Goal: Navigation & Orientation: Find specific page/section

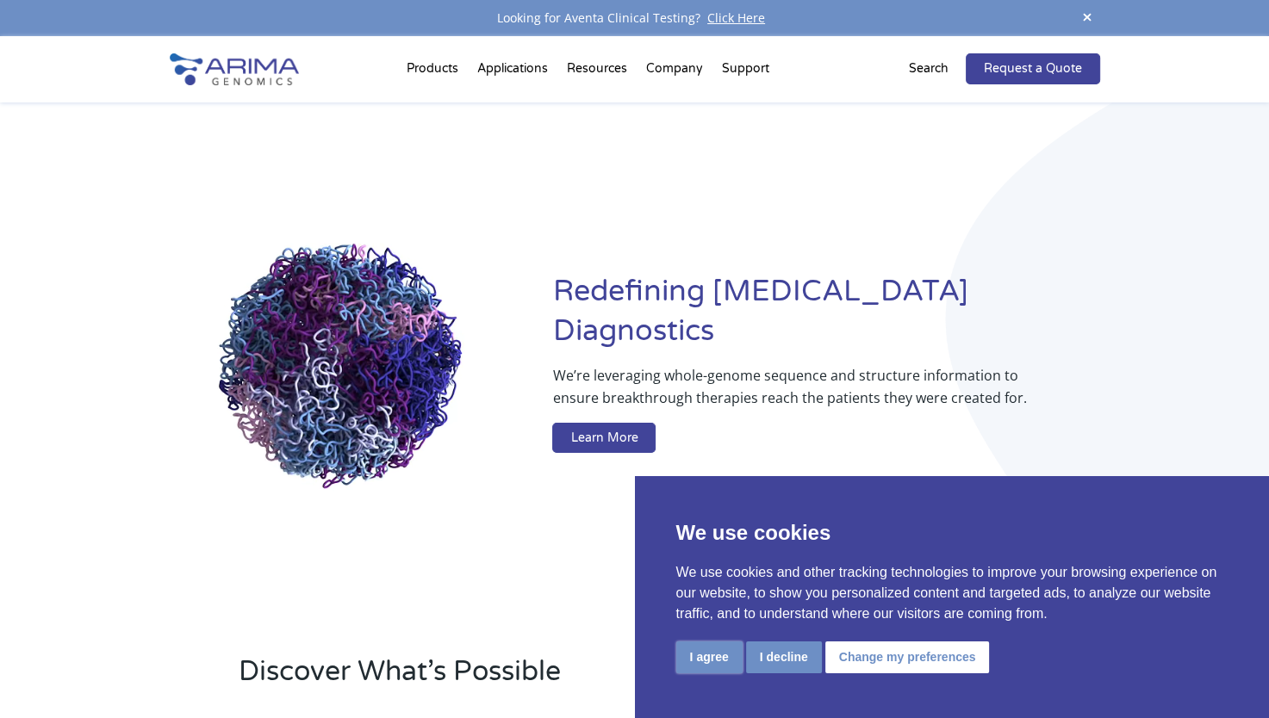
click at [713, 656] on button "I agree" at bounding box center [709, 658] width 66 height 32
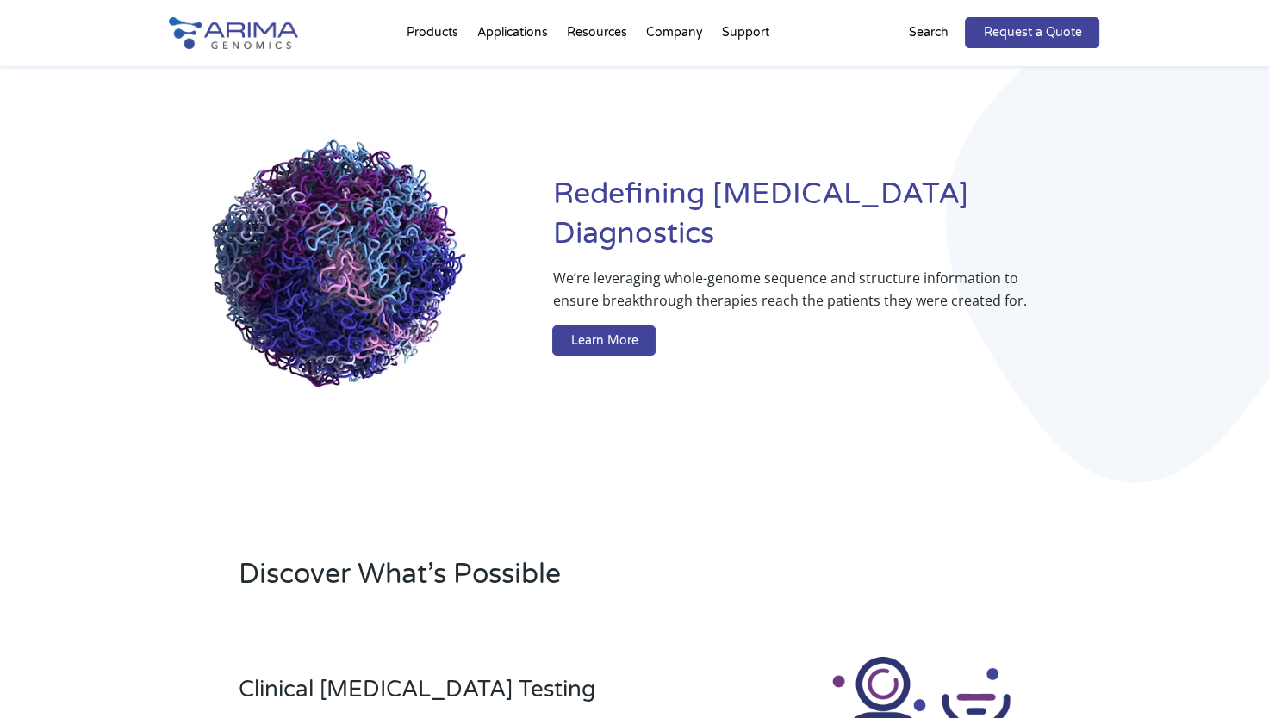
scroll to position [88, 0]
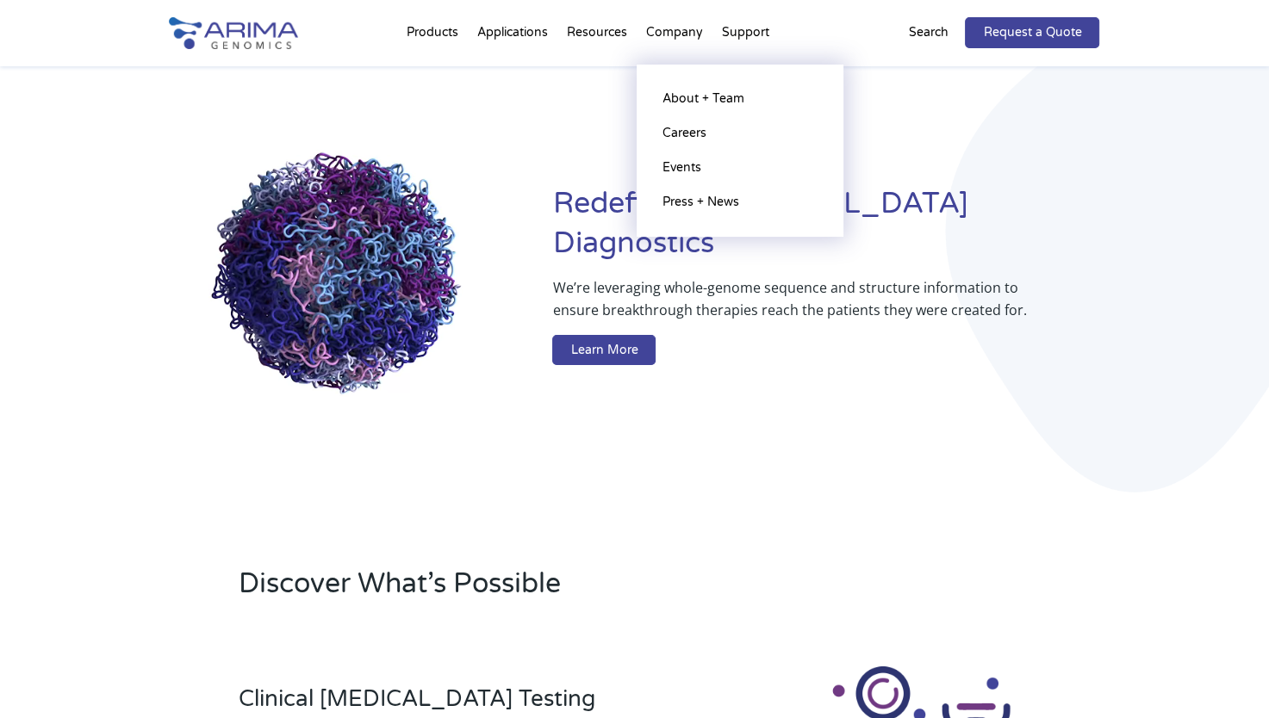
click at [674, 33] on li "Company About + Team Careers Events Press + News" at bounding box center [675, 36] width 76 height 59
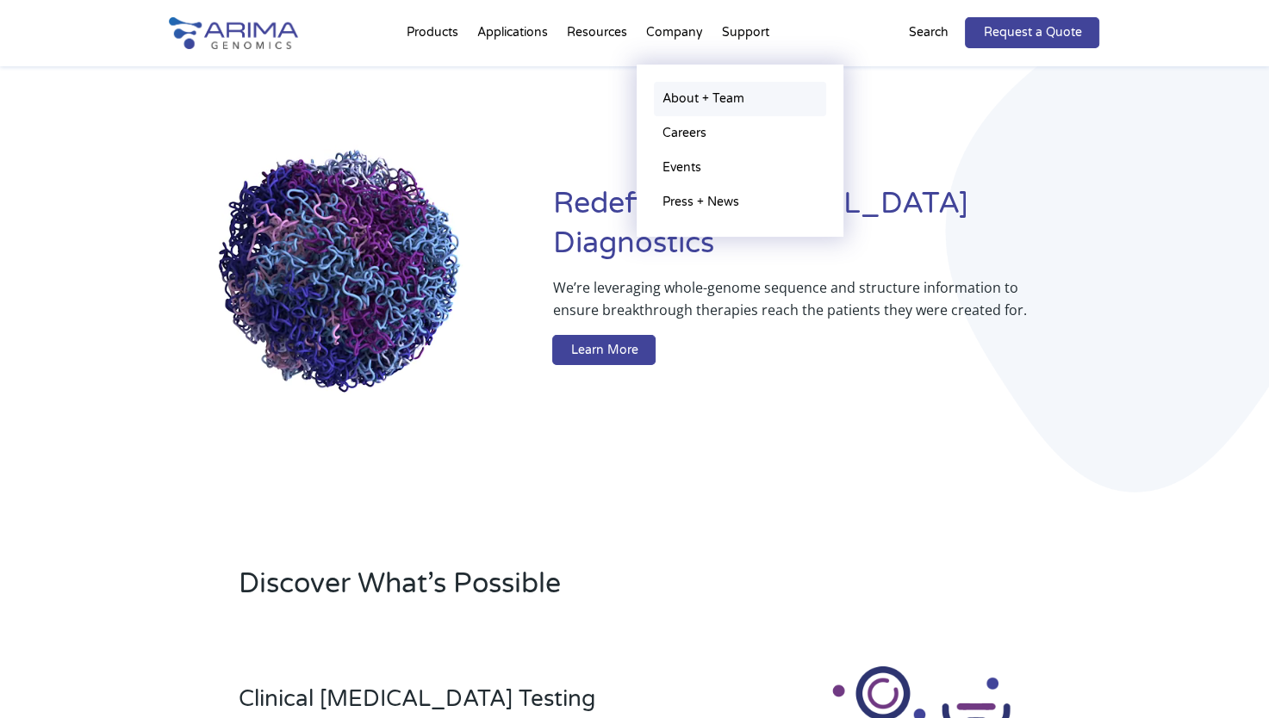
click at [678, 95] on link "About + Team" at bounding box center [740, 99] width 172 height 34
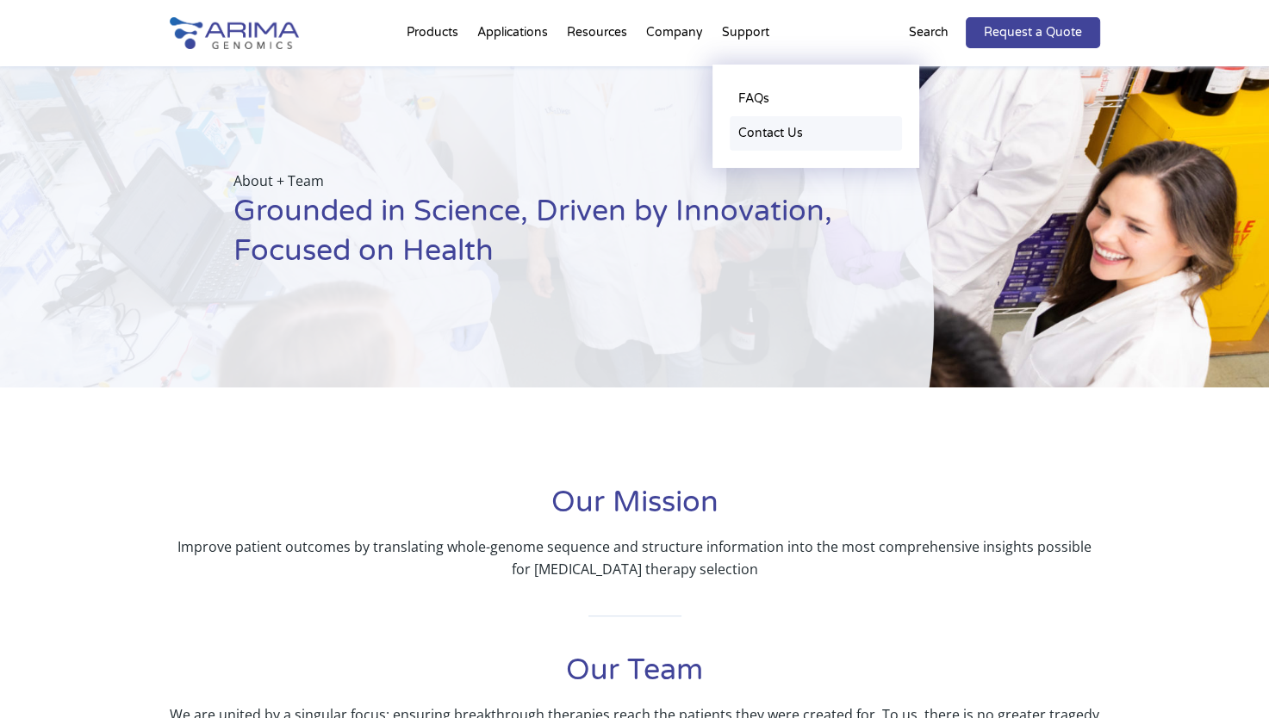
click at [769, 137] on link "Contact Us" at bounding box center [816, 133] width 172 height 34
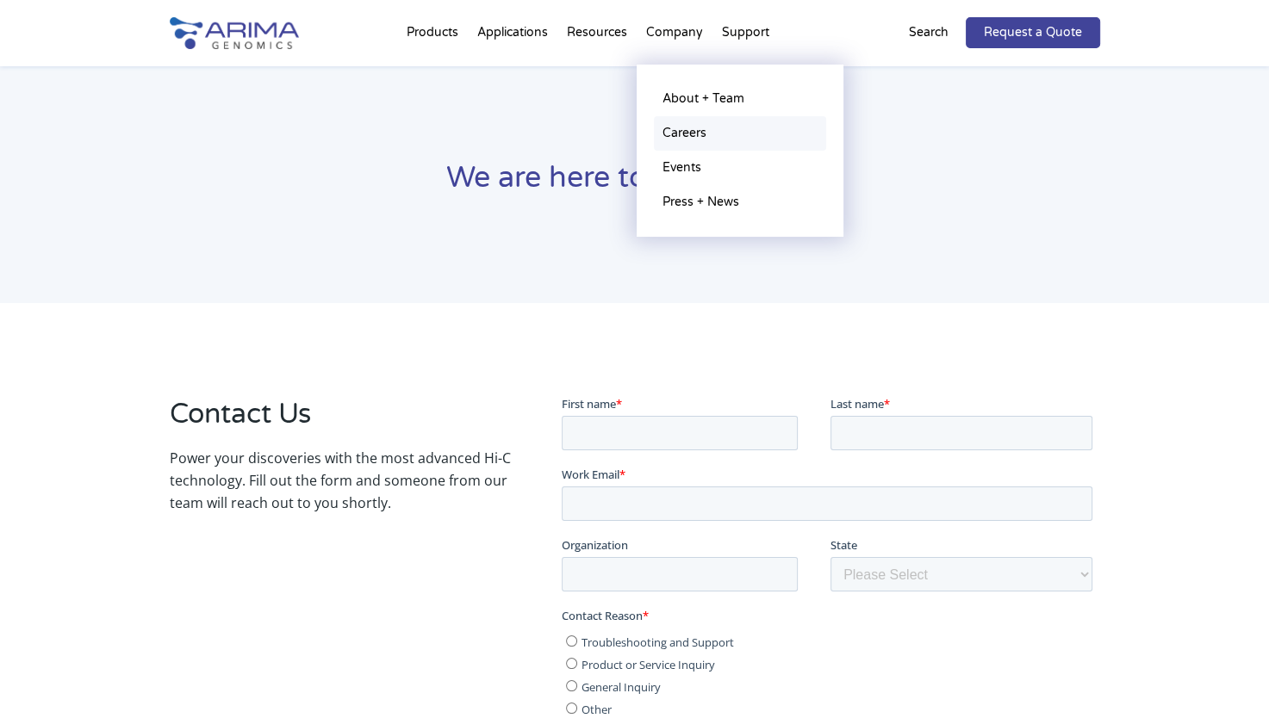
click at [690, 132] on link "Careers" at bounding box center [740, 133] width 172 height 34
